Goal: Find specific page/section: Find specific page/section

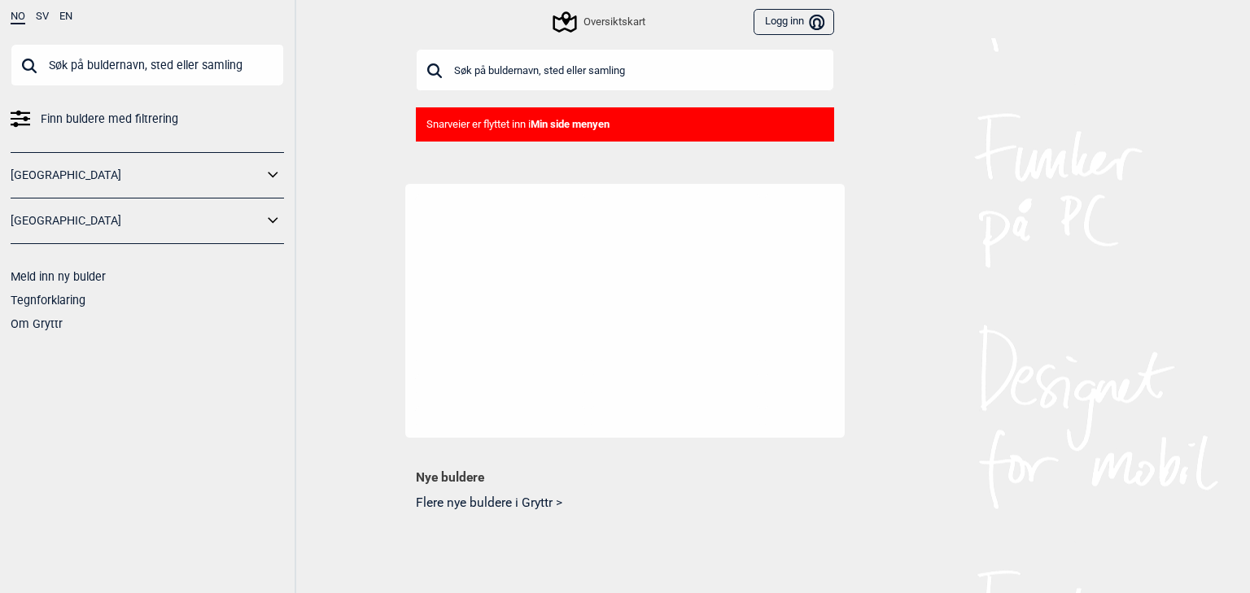
click at [487, 76] on input "text" at bounding box center [625, 70] width 418 height 42
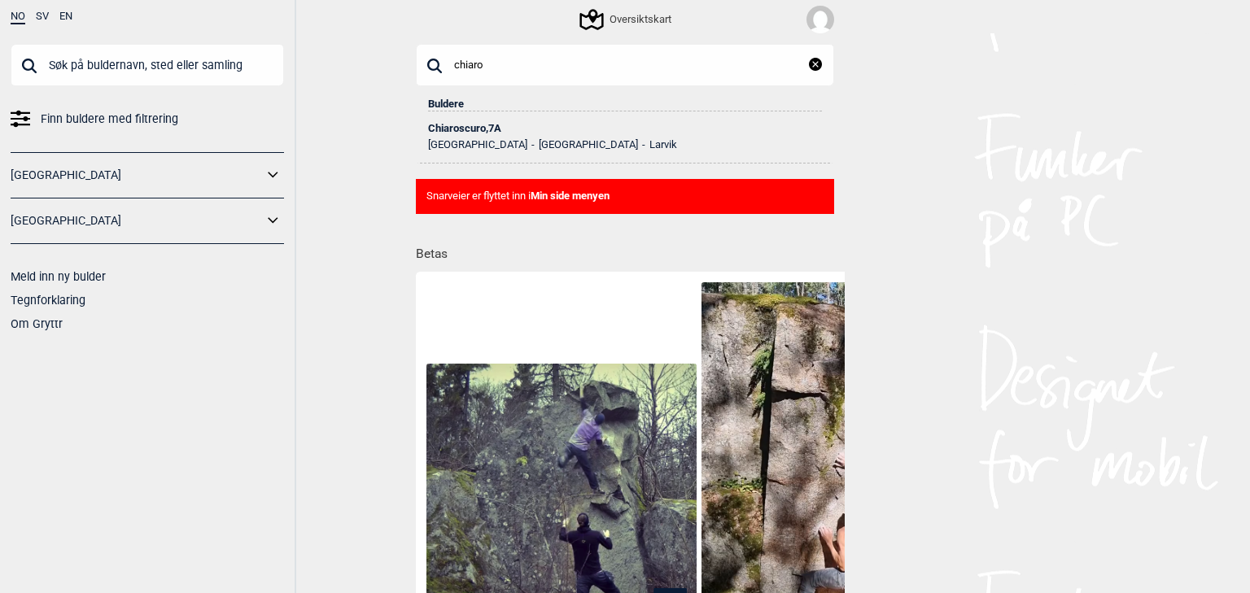
type input "chiaro"
click at [469, 127] on div "Chiaroscuro , 7A" at bounding box center [625, 128] width 394 height 11
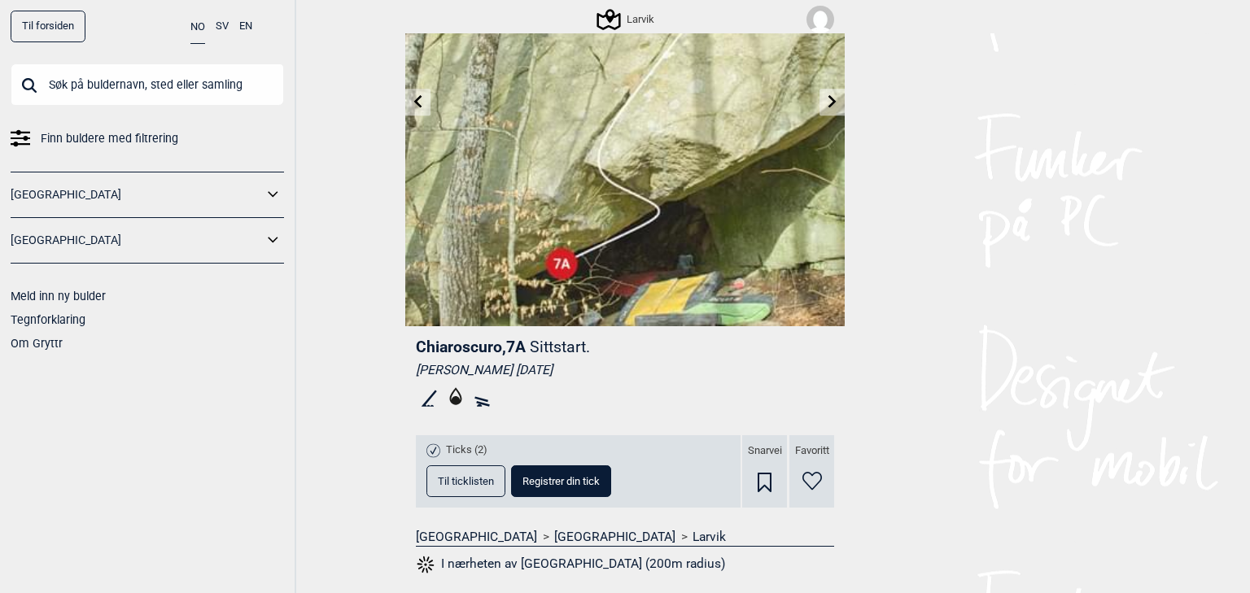
scroll to position [260, 0]
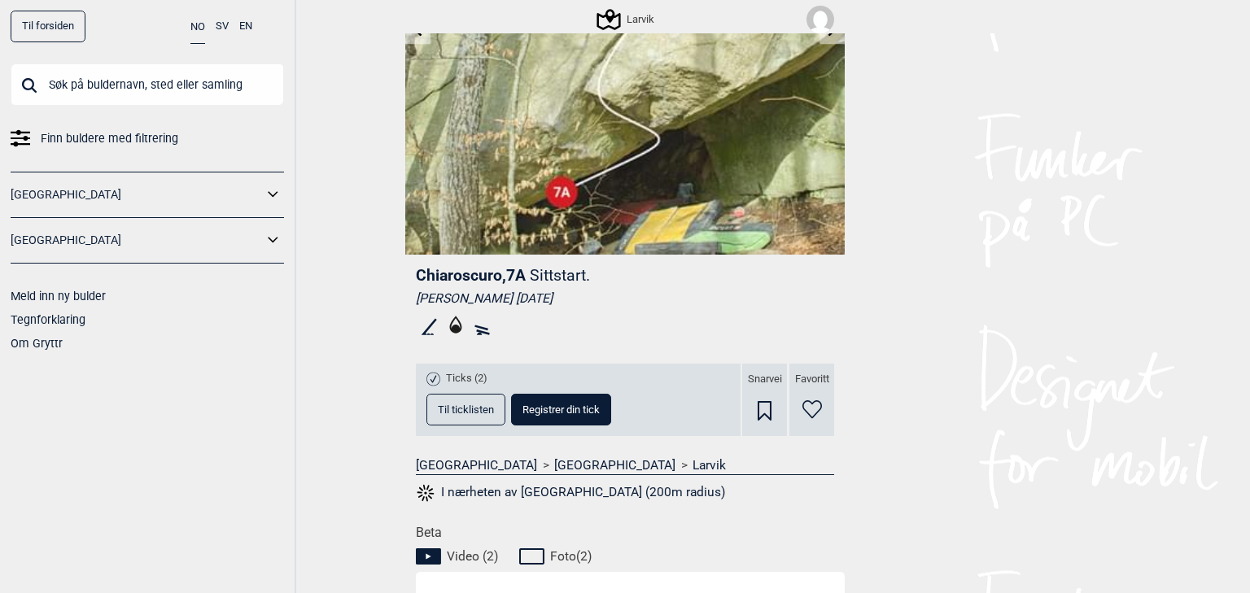
click at [807, 406] on icon at bounding box center [812, 409] width 20 height 19
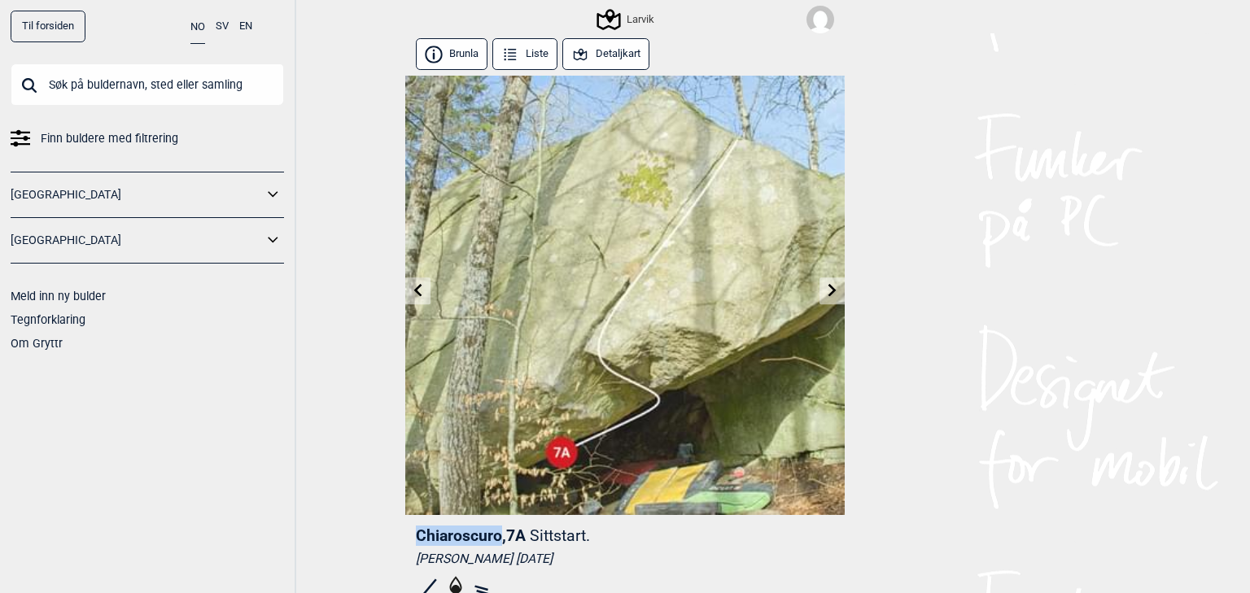
drag, startPoint x: 411, startPoint y: 535, endPoint x: 496, endPoint y: 535, distance: 84.6
click at [496, 535] on span "Chiaroscuro , 7A" at bounding box center [471, 535] width 110 height 19
copy span "Chiaroscuro"
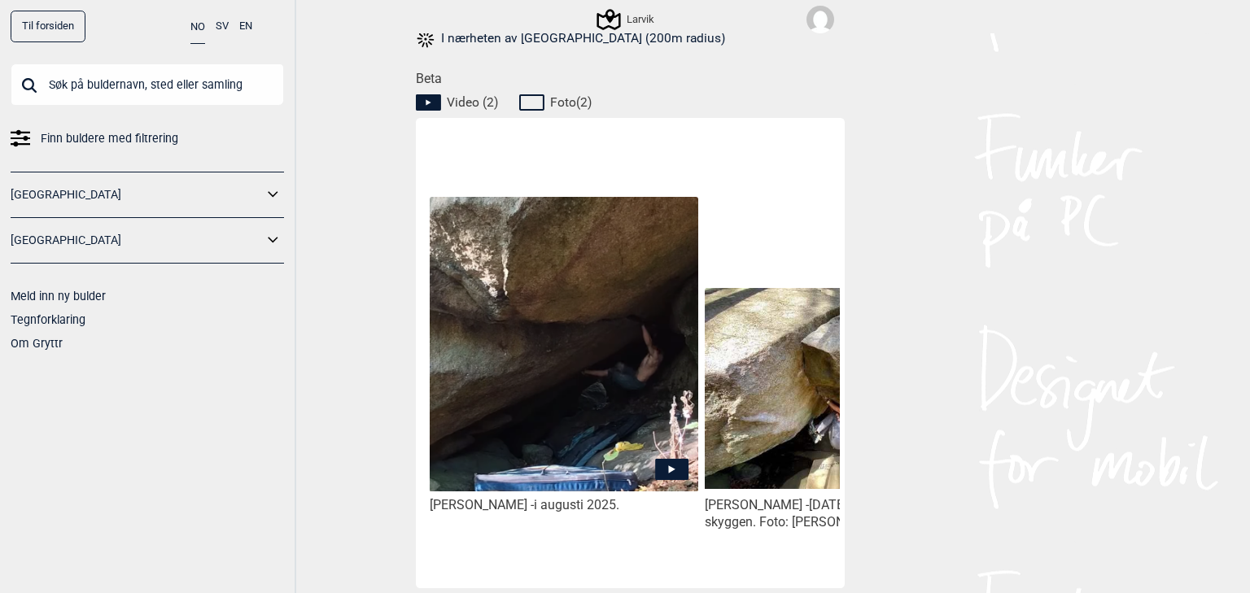
scroll to position [716, 0]
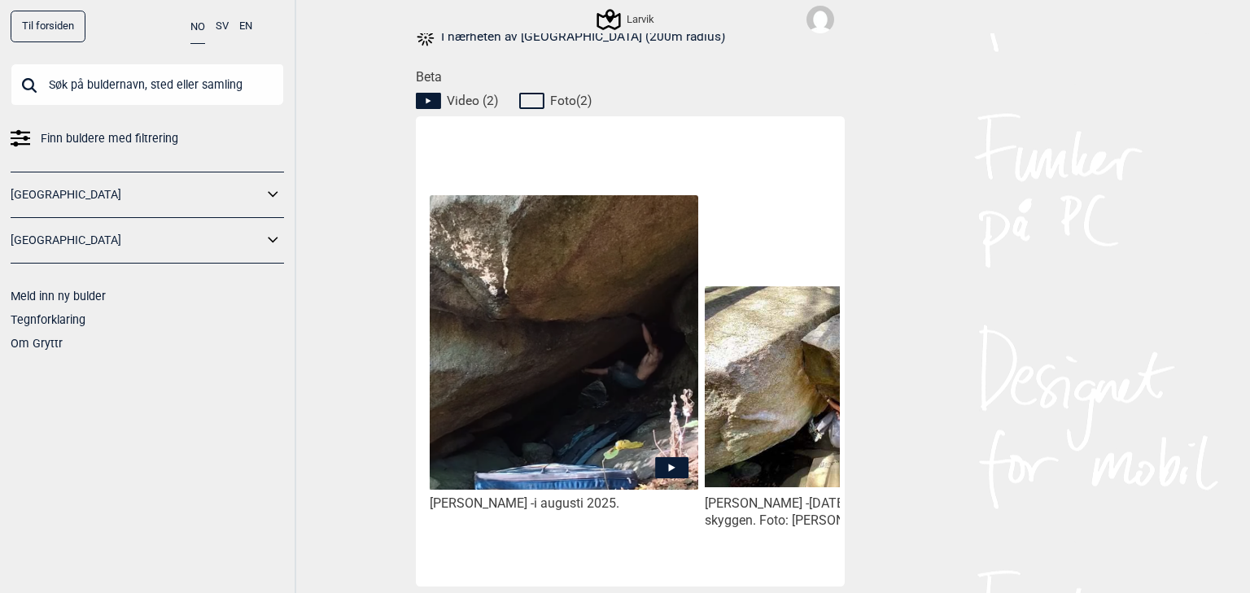
click at [659, 465] on icon at bounding box center [671, 466] width 33 height 21
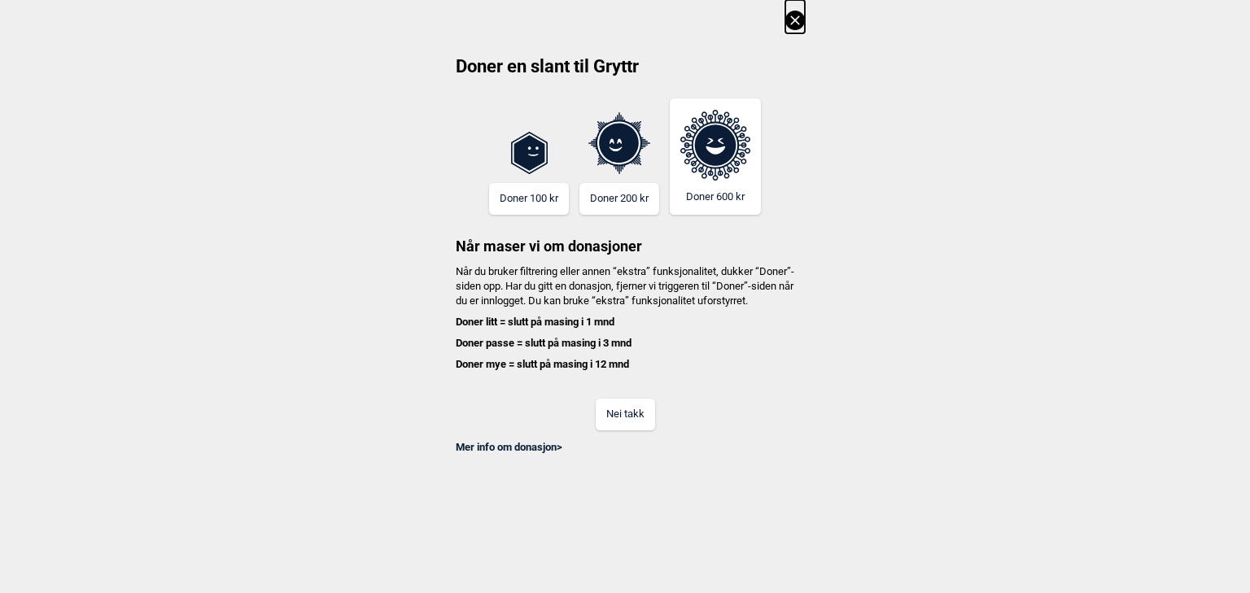
click at [628, 427] on button "Nei takk" at bounding box center [625, 415] width 59 height 32
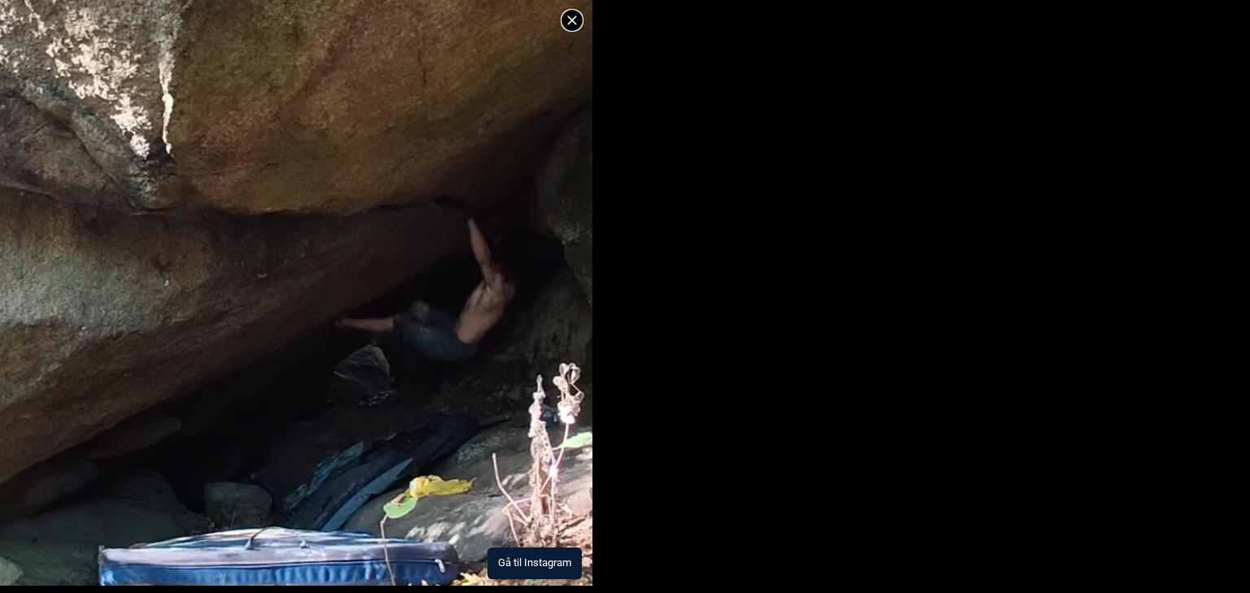
click at [574, 20] on icon at bounding box center [572, 21] width 20 height 20
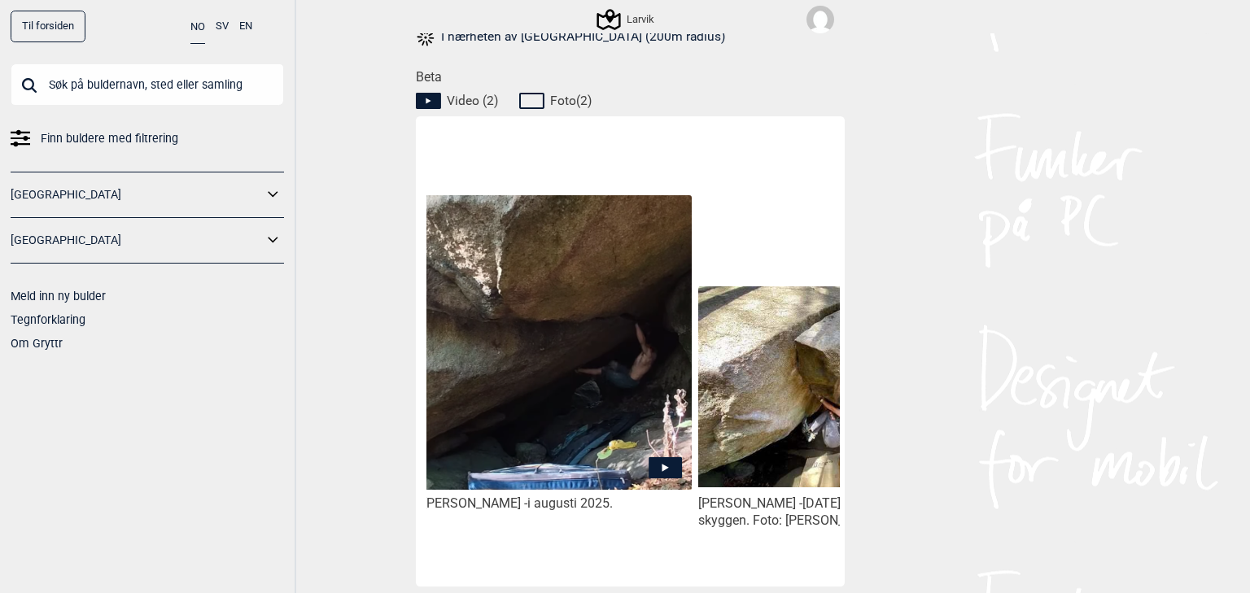
scroll to position [0, 0]
